Goal: Information Seeking & Learning: Check status

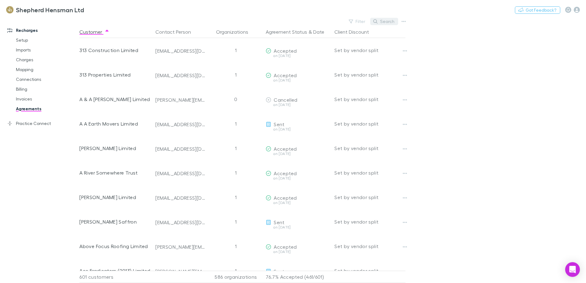
click at [392, 24] on button "Search" at bounding box center [384, 21] width 28 height 7
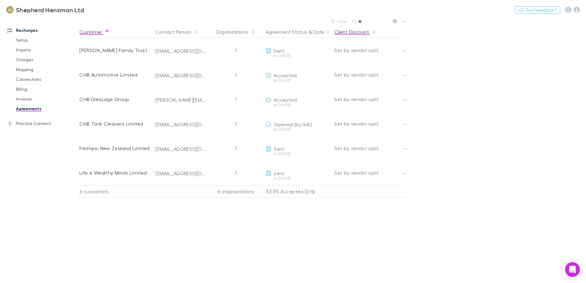
type input "*"
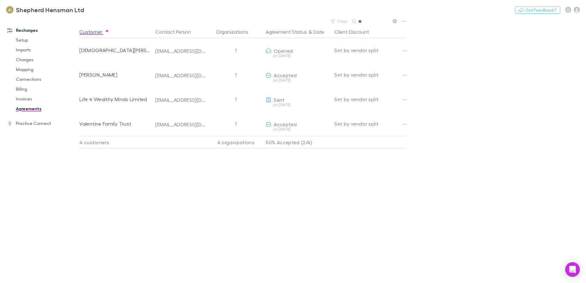
type input "*"
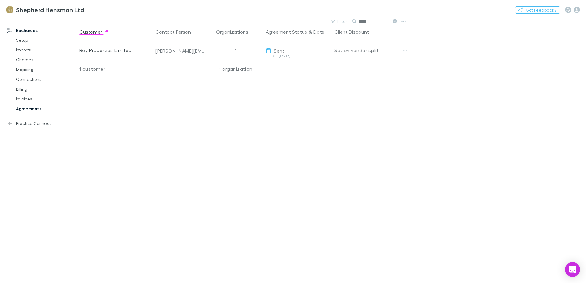
type input "*****"
